Goal: Information Seeking & Learning: Find specific fact

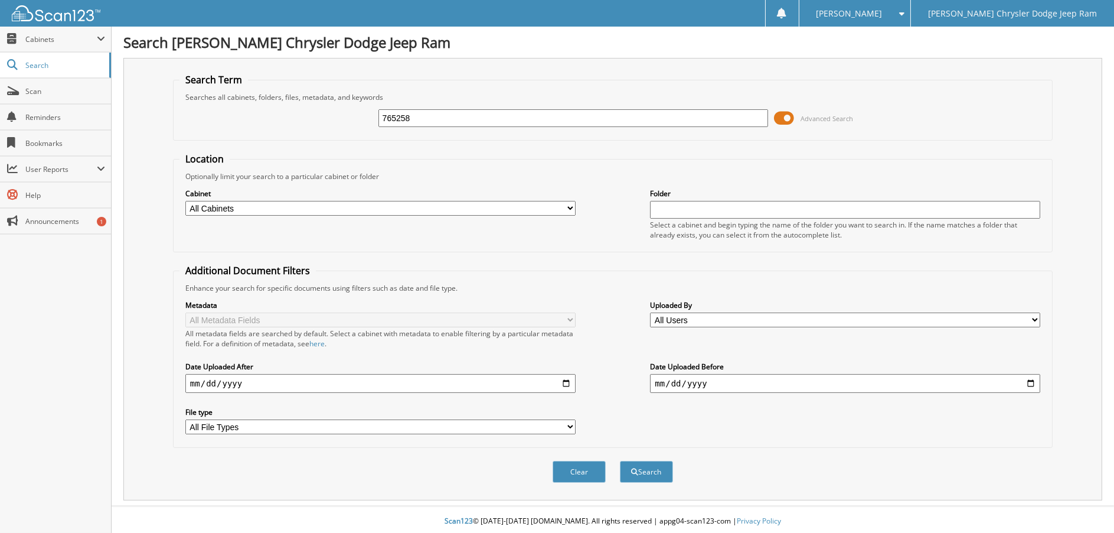
type input "765258"
click at [620, 460] on button "Search" at bounding box center [646, 471] width 53 height 22
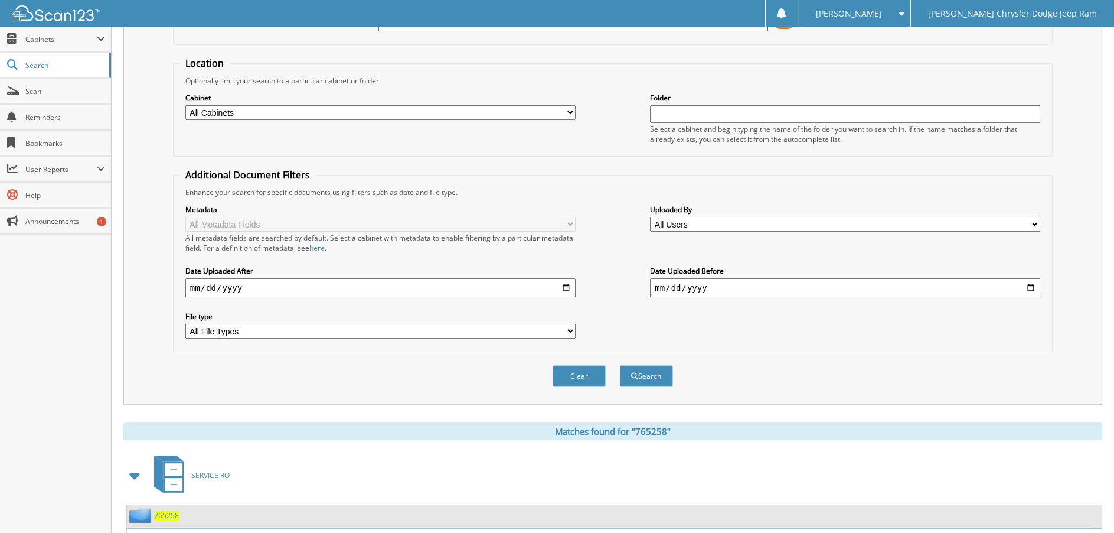
scroll to position [190, 0]
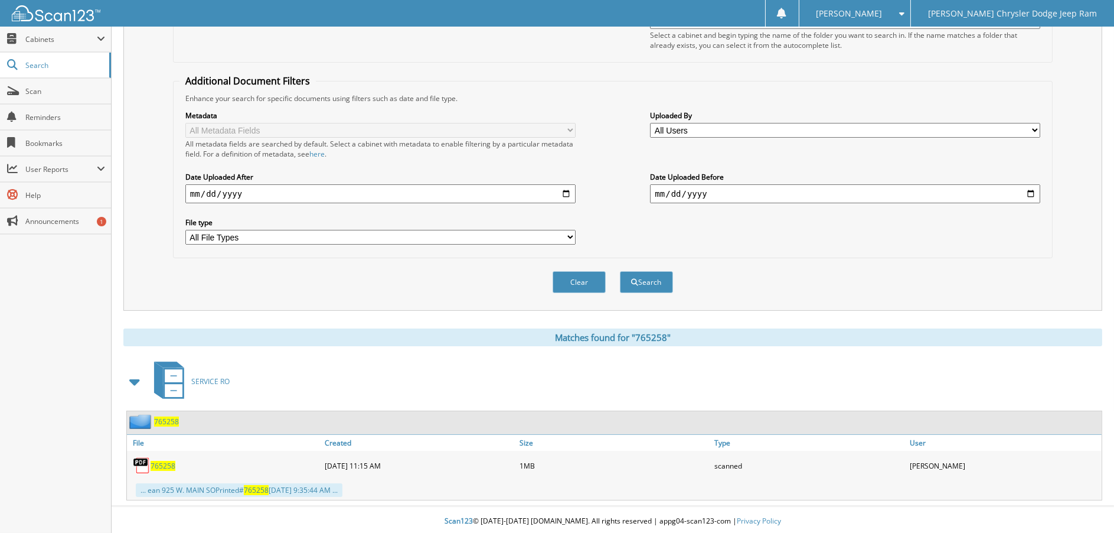
click at [168, 460] on span "765258" at bounding box center [163, 465] width 25 height 10
click at [162, 460] on span "765258" at bounding box center [163, 465] width 25 height 10
